Goal: Task Accomplishment & Management: Manage account settings

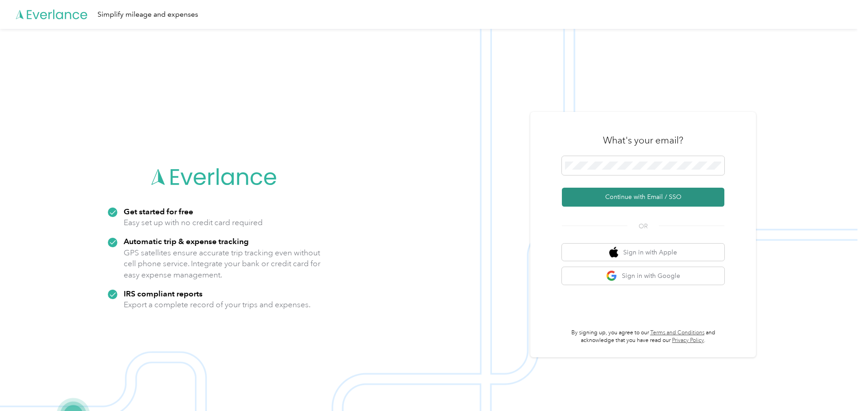
click at [655, 197] on button "Continue with Email / SSO" at bounding box center [643, 197] width 162 height 19
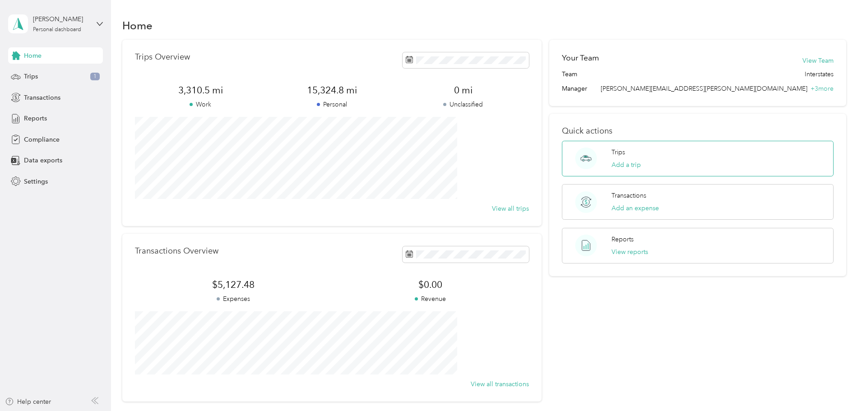
click at [612, 153] on p "Trips" at bounding box center [619, 152] width 14 height 9
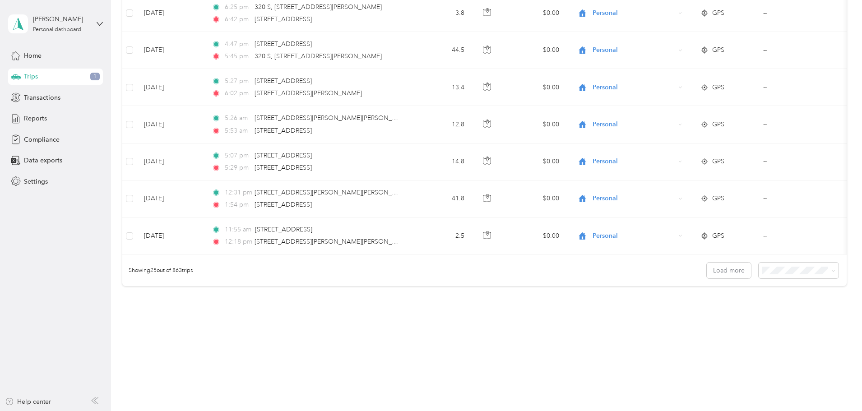
scroll to position [832, 0]
click at [832, 270] on icon at bounding box center [833, 271] width 3 height 2
click at [724, 320] on span "100 per load" at bounding box center [721, 319] width 37 height 8
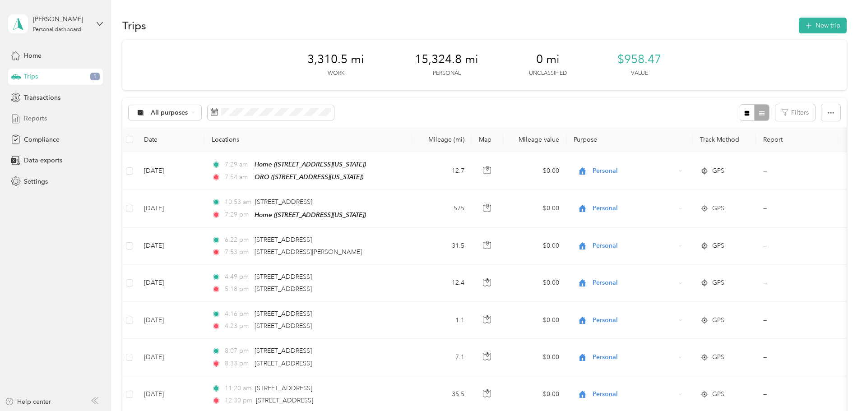
click at [37, 117] on span "Reports" at bounding box center [35, 118] width 23 height 9
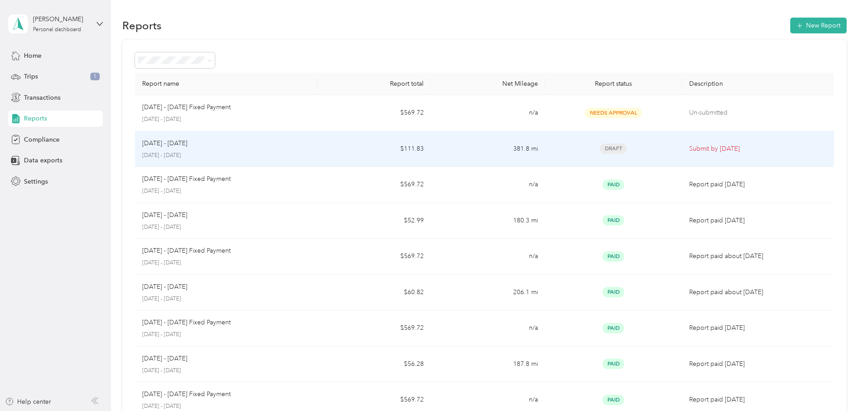
click at [293, 149] on div "[DATE] - [DATE] [DATE] - [DATE]" at bounding box center [226, 149] width 168 height 21
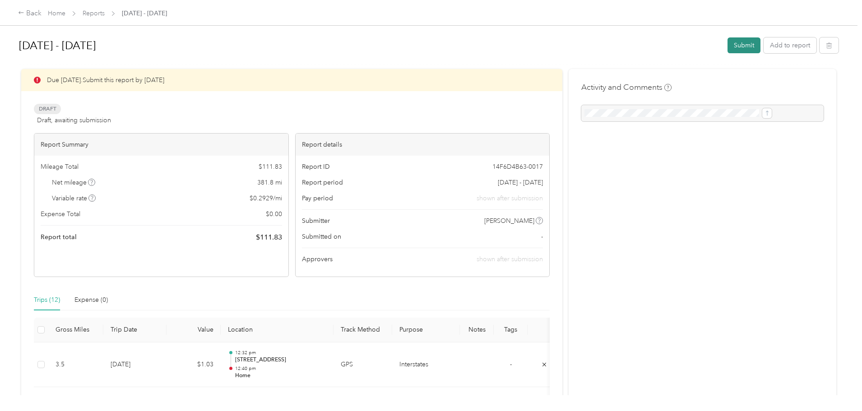
click at [728, 44] on button "Submit" at bounding box center [744, 45] width 33 height 16
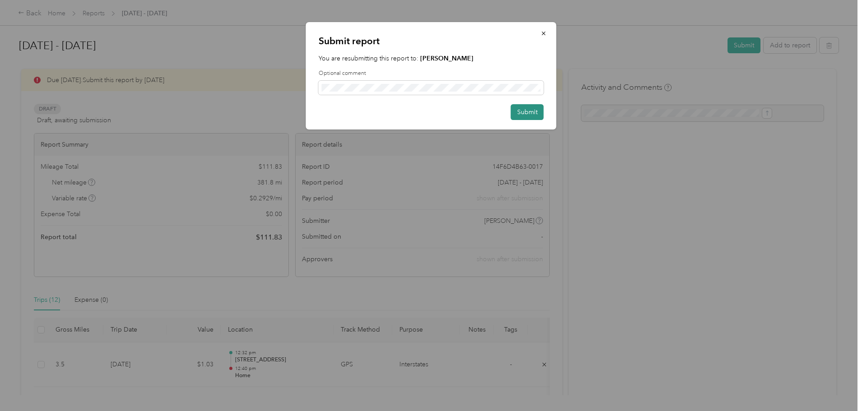
click at [527, 111] on button "Submit" at bounding box center [527, 112] width 33 height 16
